Goal: Information Seeking & Learning: Learn about a topic

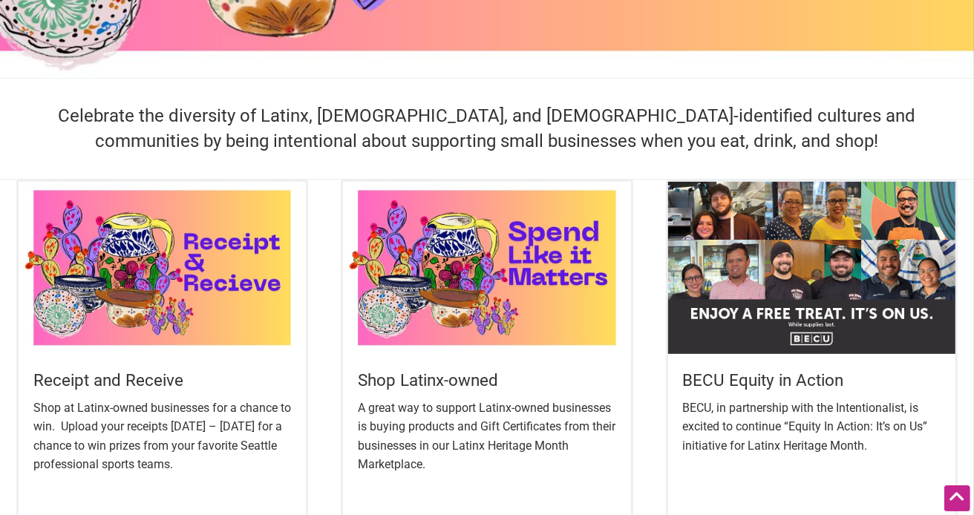
scroll to position [393, 0]
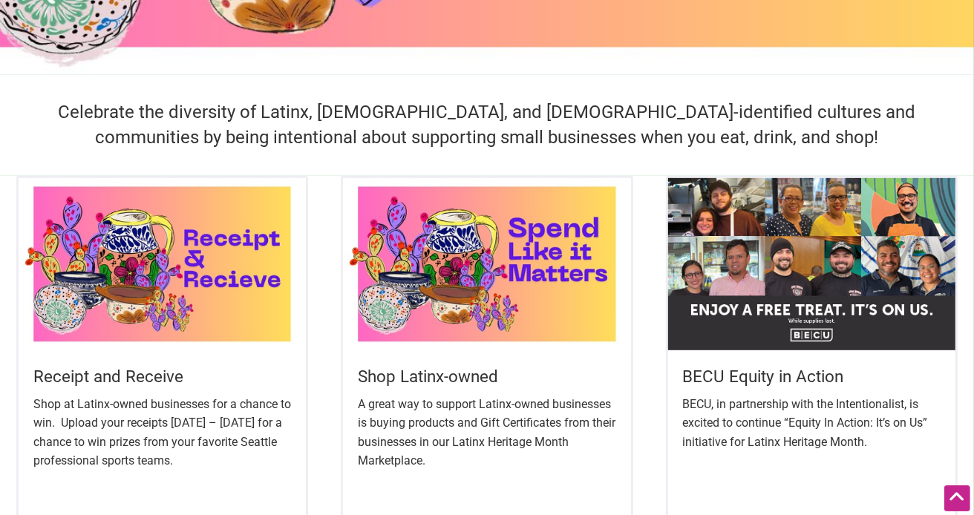
drag, startPoint x: 0, startPoint y: 0, endPoint x: 984, endPoint y: 131, distance: 992.4
click at [152, 281] on img at bounding box center [163, 264] width 288 height 173
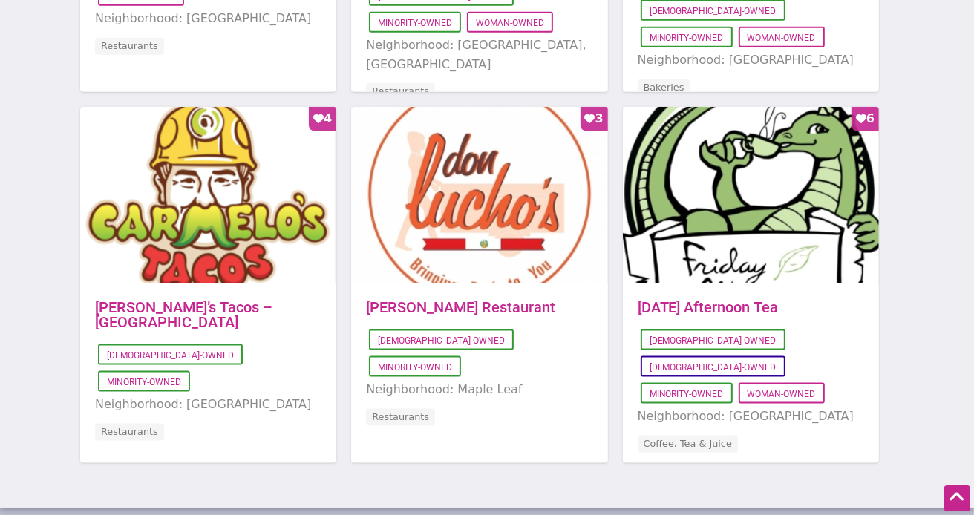
scroll to position [969, 0]
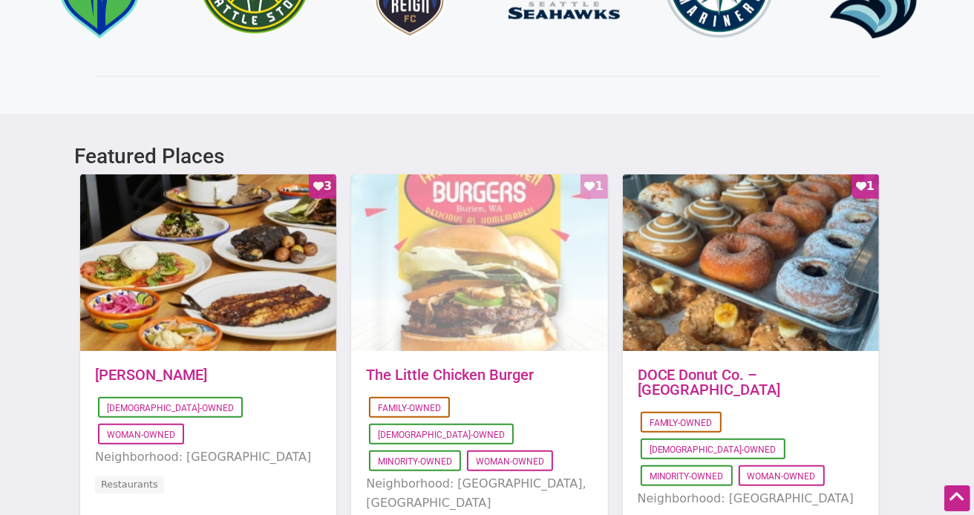
click at [485, 197] on div "Favorite Count 1" at bounding box center [479, 263] width 256 height 178
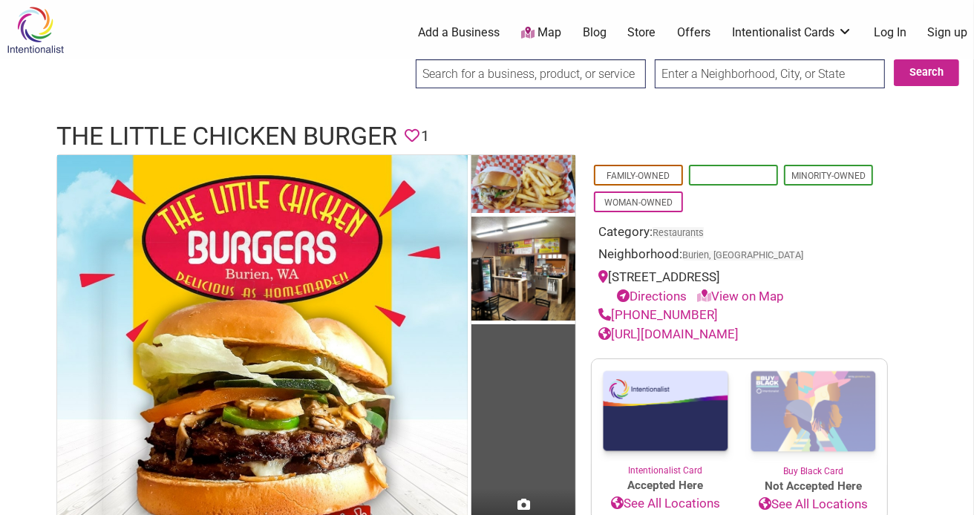
click at [719, 172] on link "[DEMOGRAPHIC_DATA]-Owned" at bounding box center [733, 186] width 85 height 30
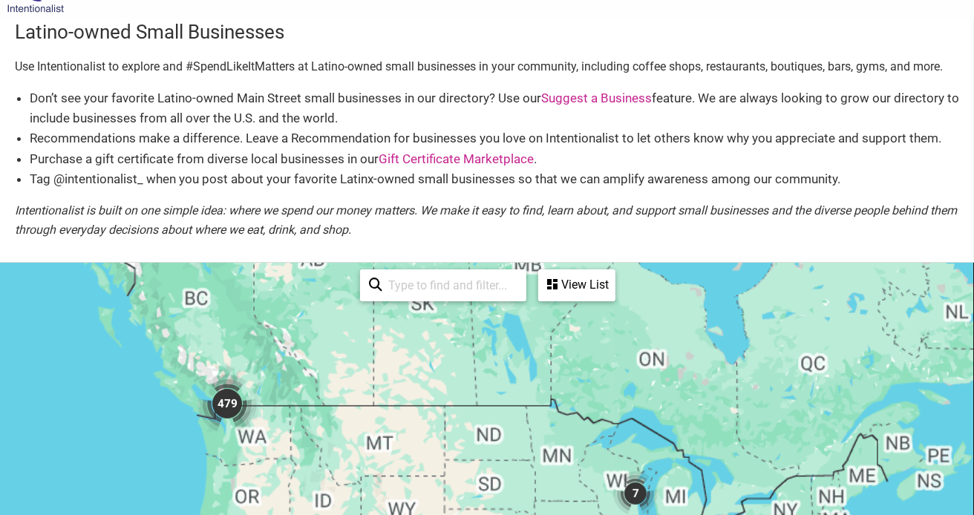
scroll to position [198, 0]
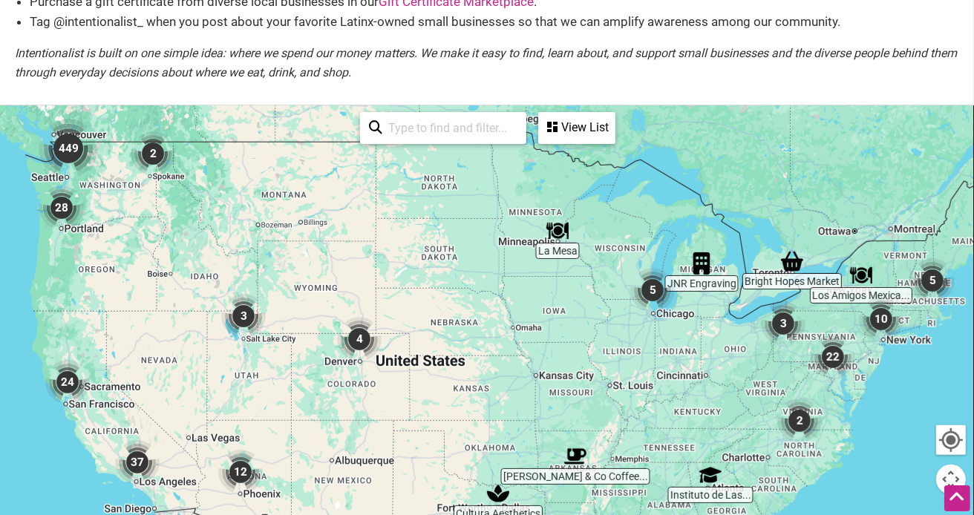
click at [74, 151] on img "449" at bounding box center [68, 148] width 59 height 59
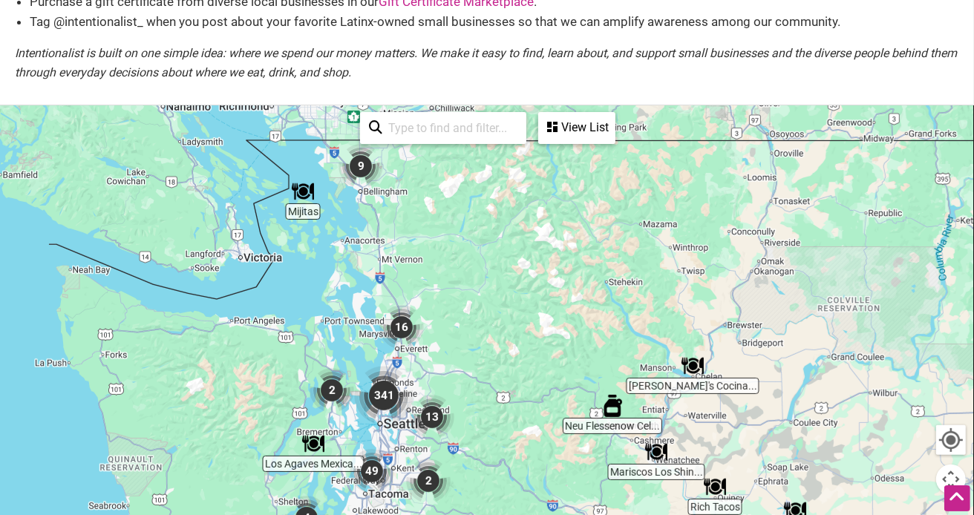
click at [377, 399] on img "341" at bounding box center [383, 395] width 59 height 59
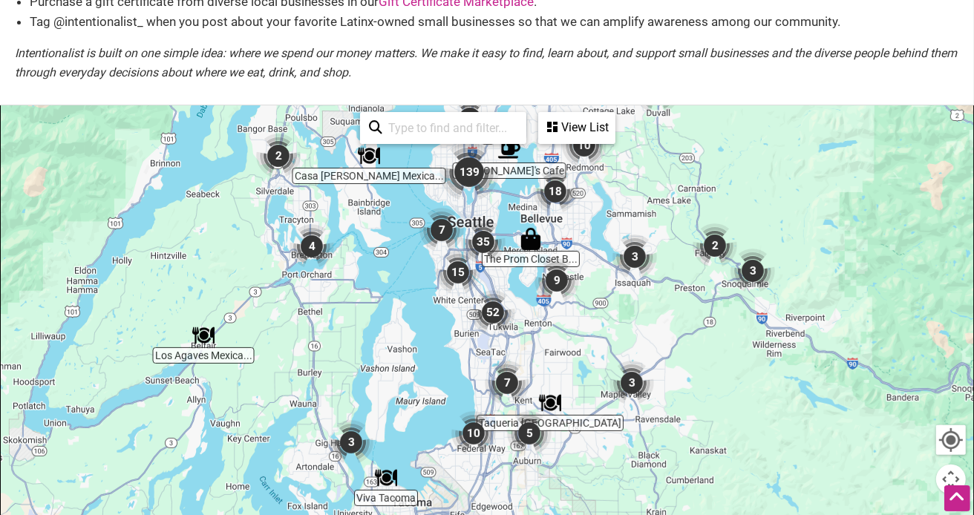
drag, startPoint x: 420, startPoint y: 434, endPoint x: 379, endPoint y: 226, distance: 211.9
click at [379, 226] on div "To navigate, press the arrow keys." at bounding box center [487, 395] width 973 height 578
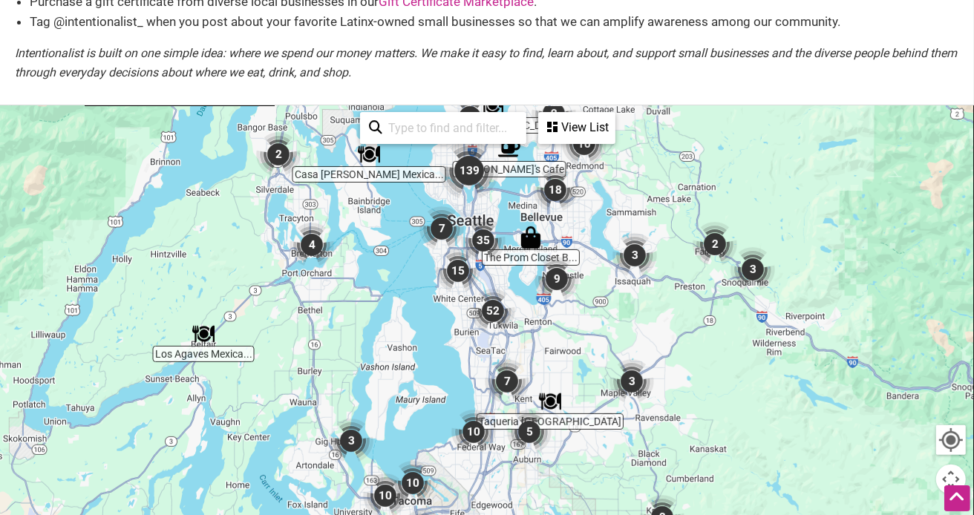
click at [489, 305] on img "52" at bounding box center [493, 311] width 45 height 45
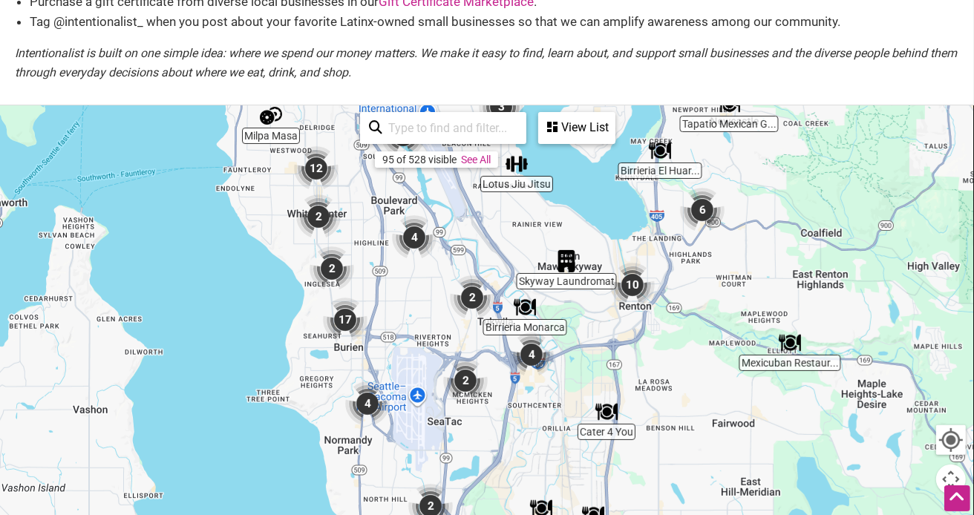
click at [466, 378] on img "2" at bounding box center [465, 381] width 45 height 45
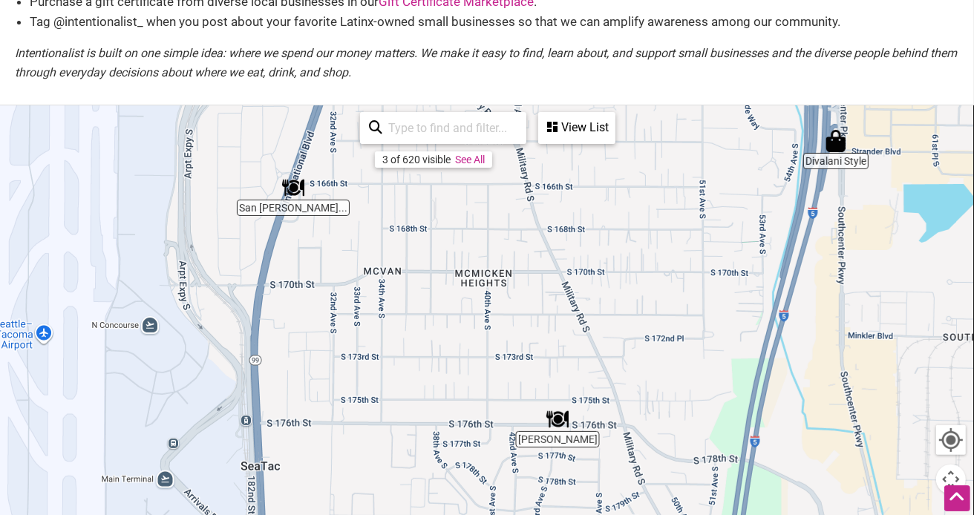
click at [581, 125] on div "View List" at bounding box center [577, 128] width 74 height 28
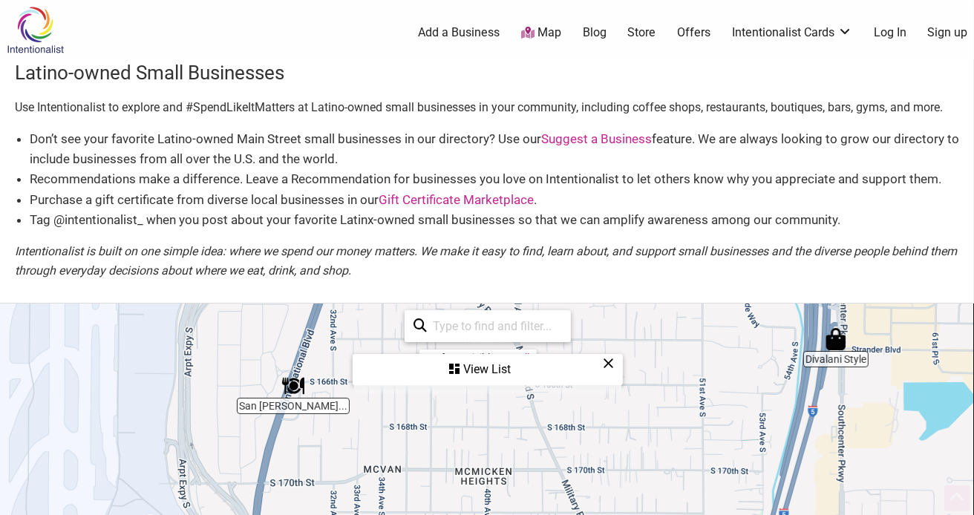
scroll to position [298, 0]
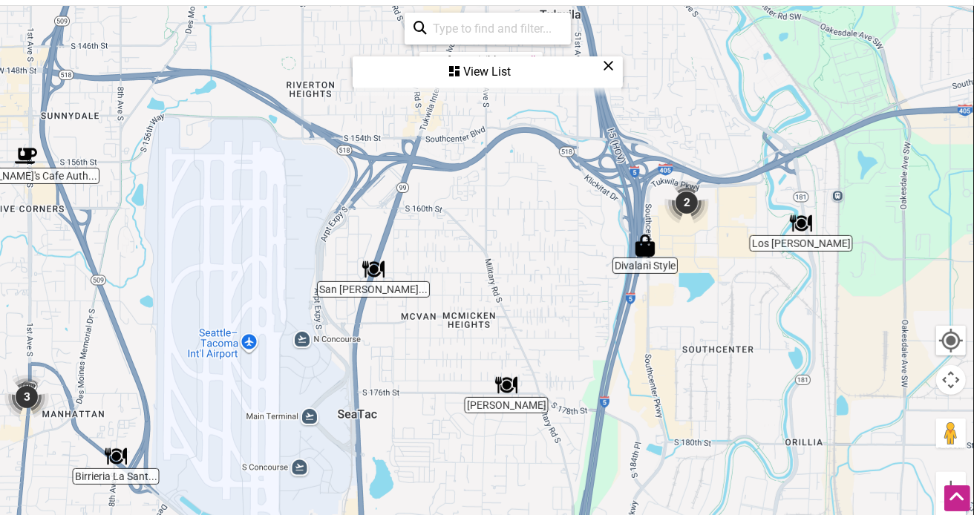
drag, startPoint x: 762, startPoint y: 200, endPoint x: 708, endPoint y: 329, distance: 140.1
click at [708, 329] on div "To navigate, press the arrow keys." at bounding box center [487, 296] width 973 height 578
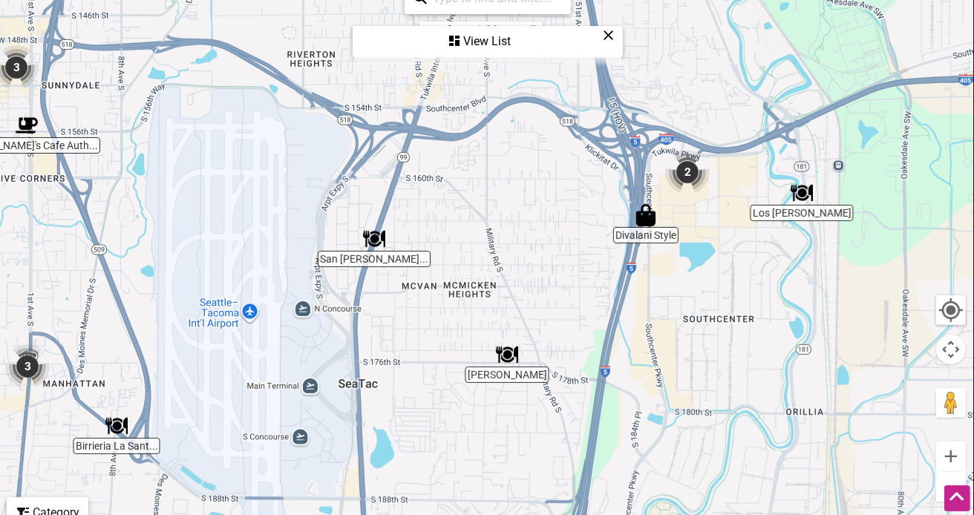
scroll to position [322, 0]
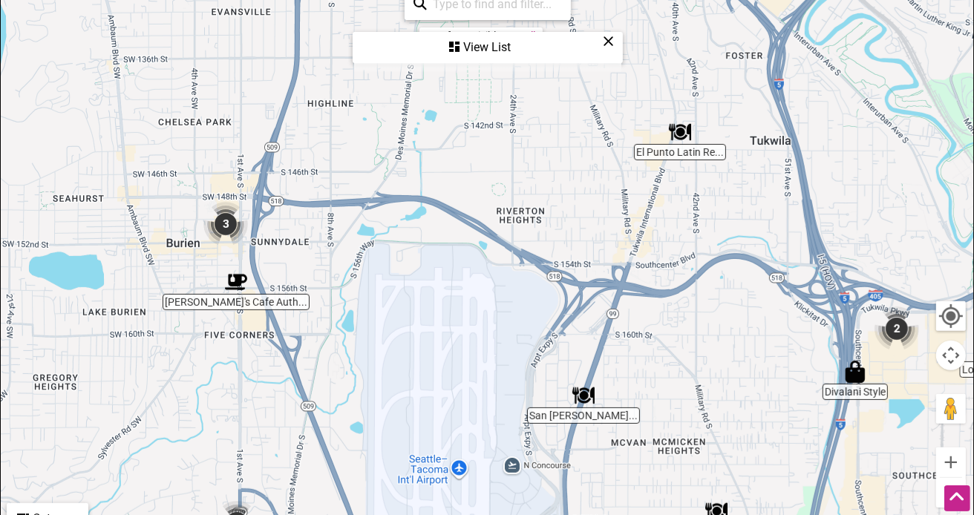
drag, startPoint x: 468, startPoint y: 164, endPoint x: 689, endPoint y: 324, distance: 272.7
click at [689, 324] on div "To navigate, press the arrow keys." at bounding box center [487, 271] width 973 height 578
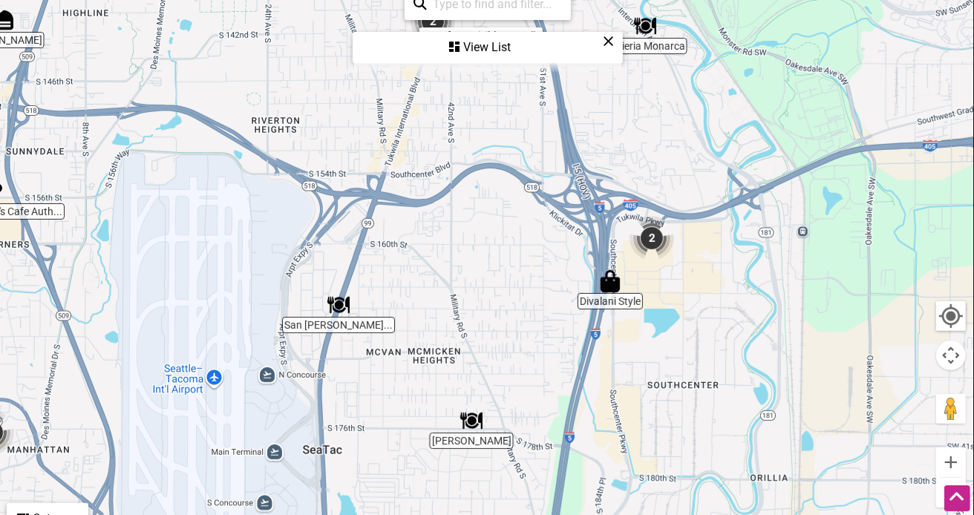
drag, startPoint x: 708, startPoint y: 210, endPoint x: 456, endPoint y: 118, distance: 268.0
click at [456, 118] on div "To navigate, press the arrow keys." at bounding box center [487, 271] width 973 height 578
